Goal: Navigation & Orientation: Find specific page/section

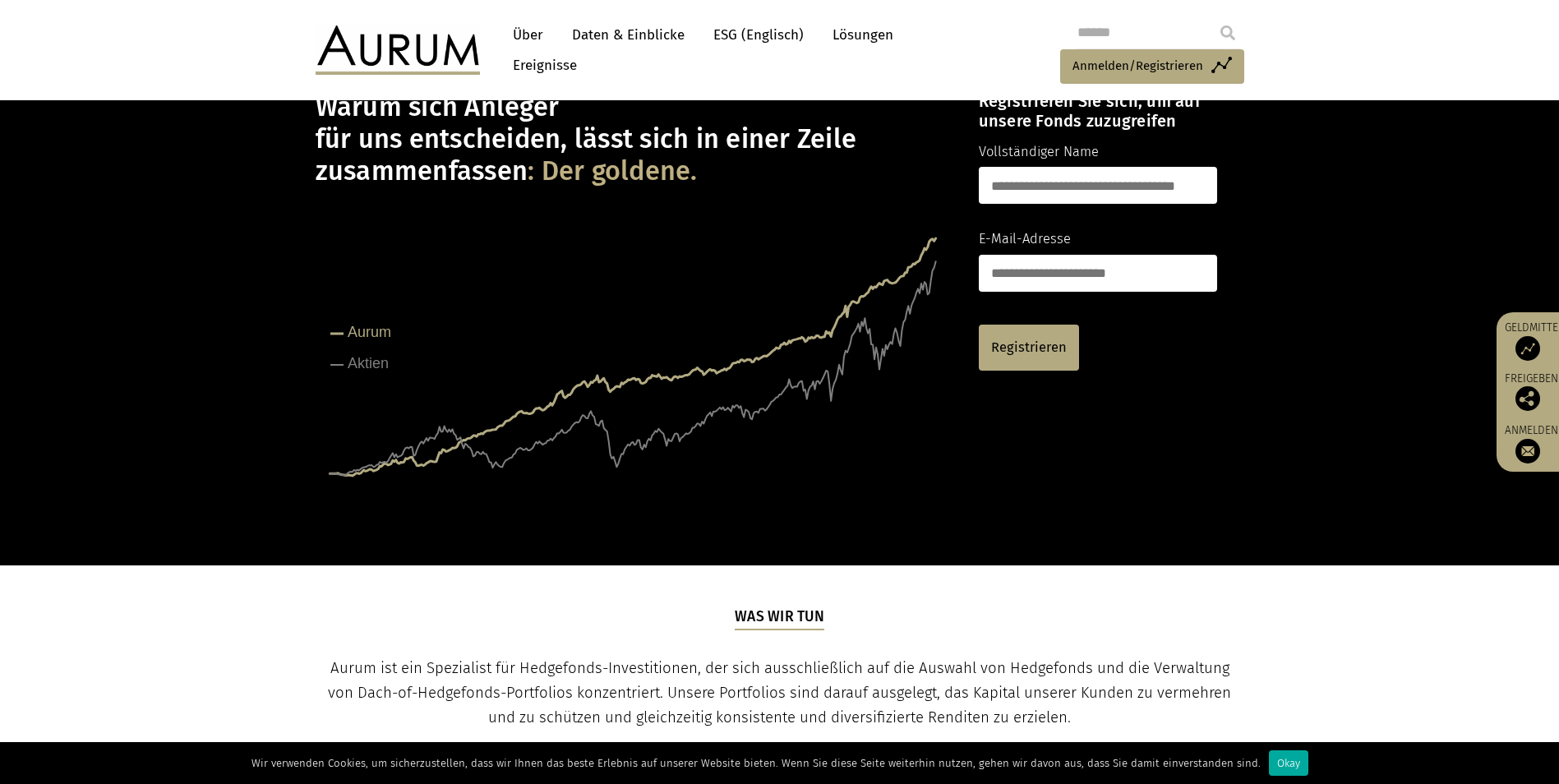
scroll to position [82, 0]
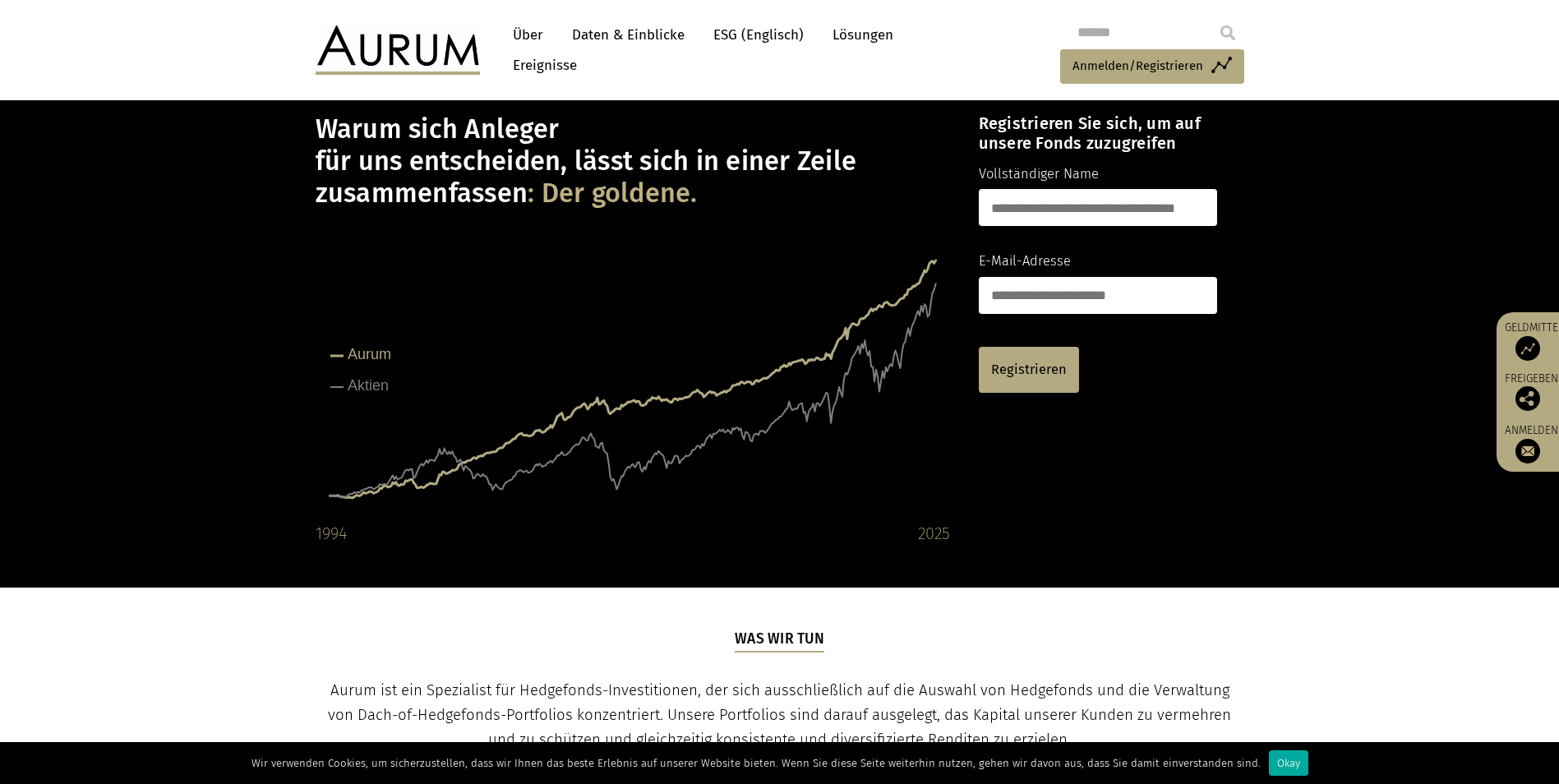
click at [526, 34] on link "Über" at bounding box center [528, 35] width 47 height 31
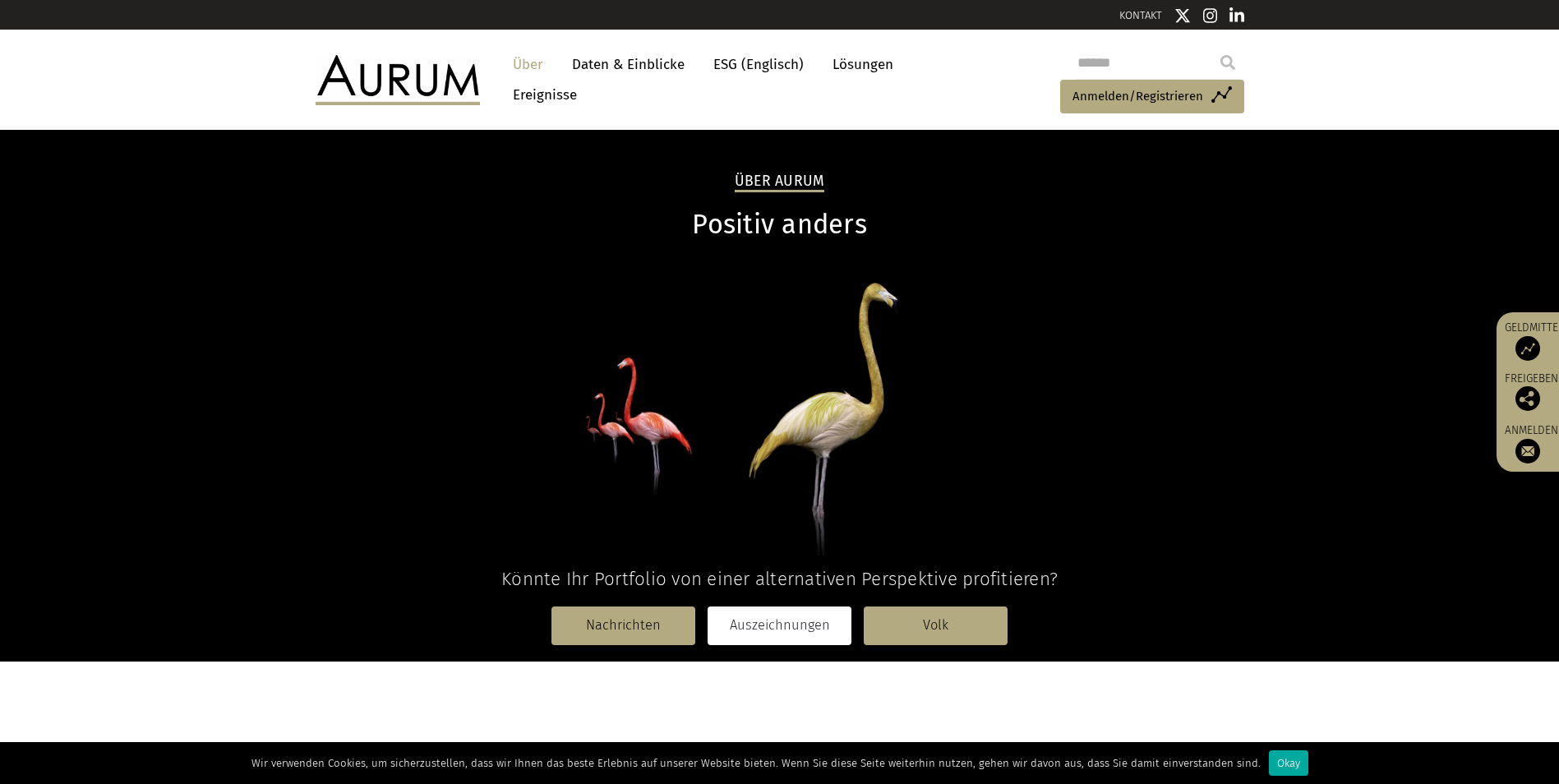
click at [777, 624] on link "Auszeichnungen" at bounding box center [779, 625] width 144 height 38
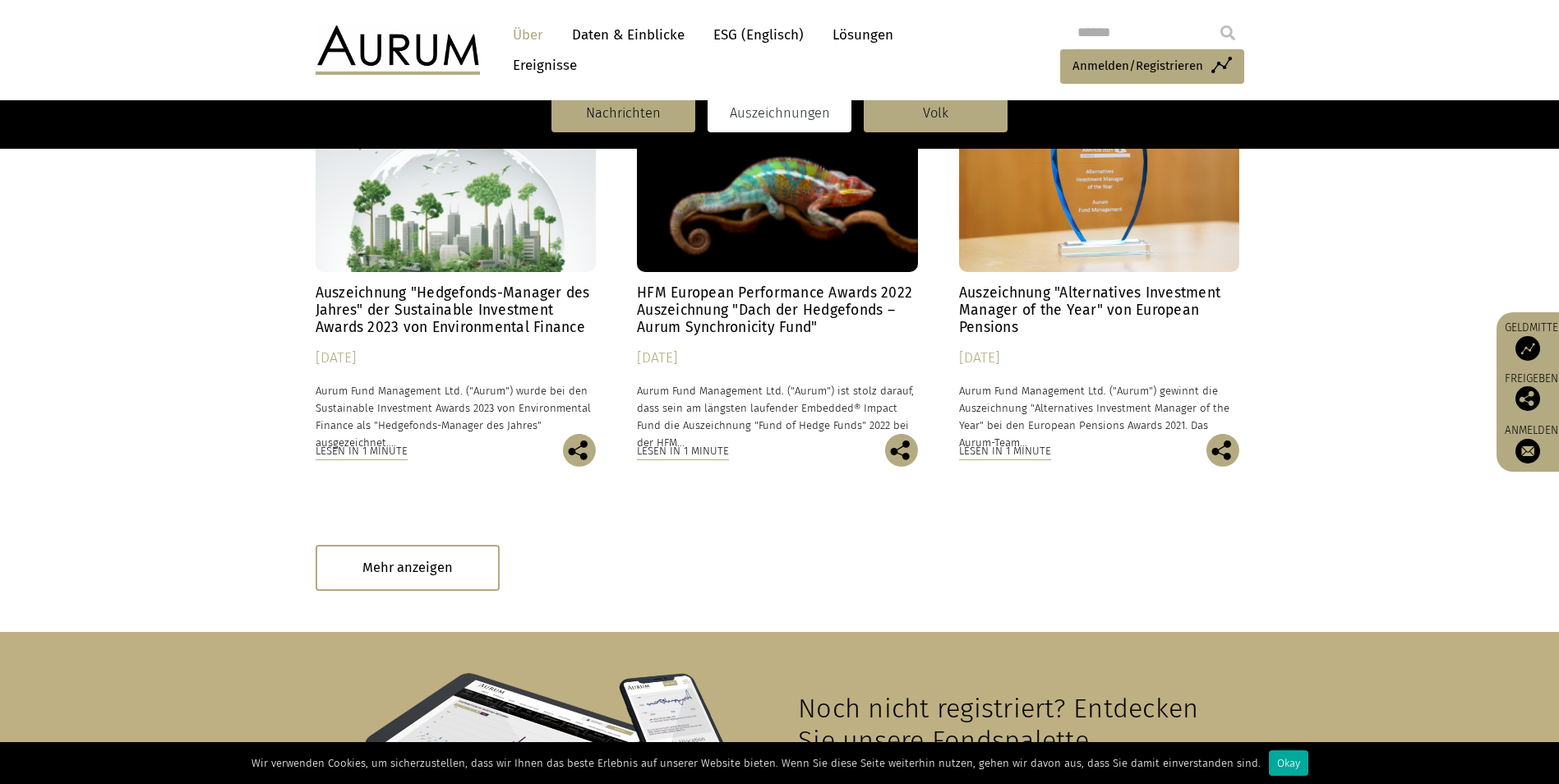
scroll to position [2278, 0]
